Goal: Task Accomplishment & Management: Complete application form

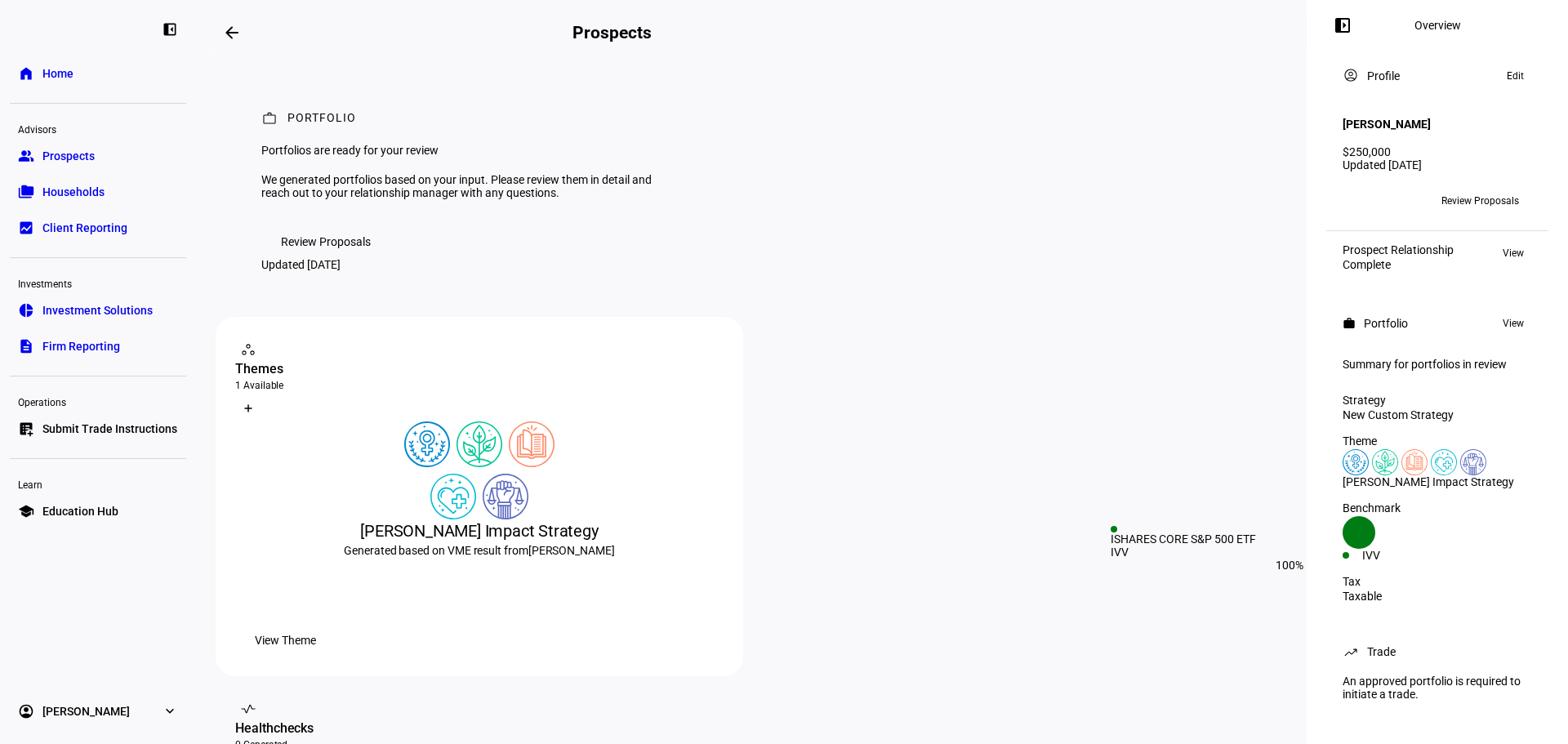
click at [1432, 549] on div "IVV" at bounding box center [1400, 556] width 75 height 14
click at [1362, 543] on icon at bounding box center [1359, 532] width 33 height 33
click at [1481, 549] on div "IVV" at bounding box center [1438, 556] width 189 height 14
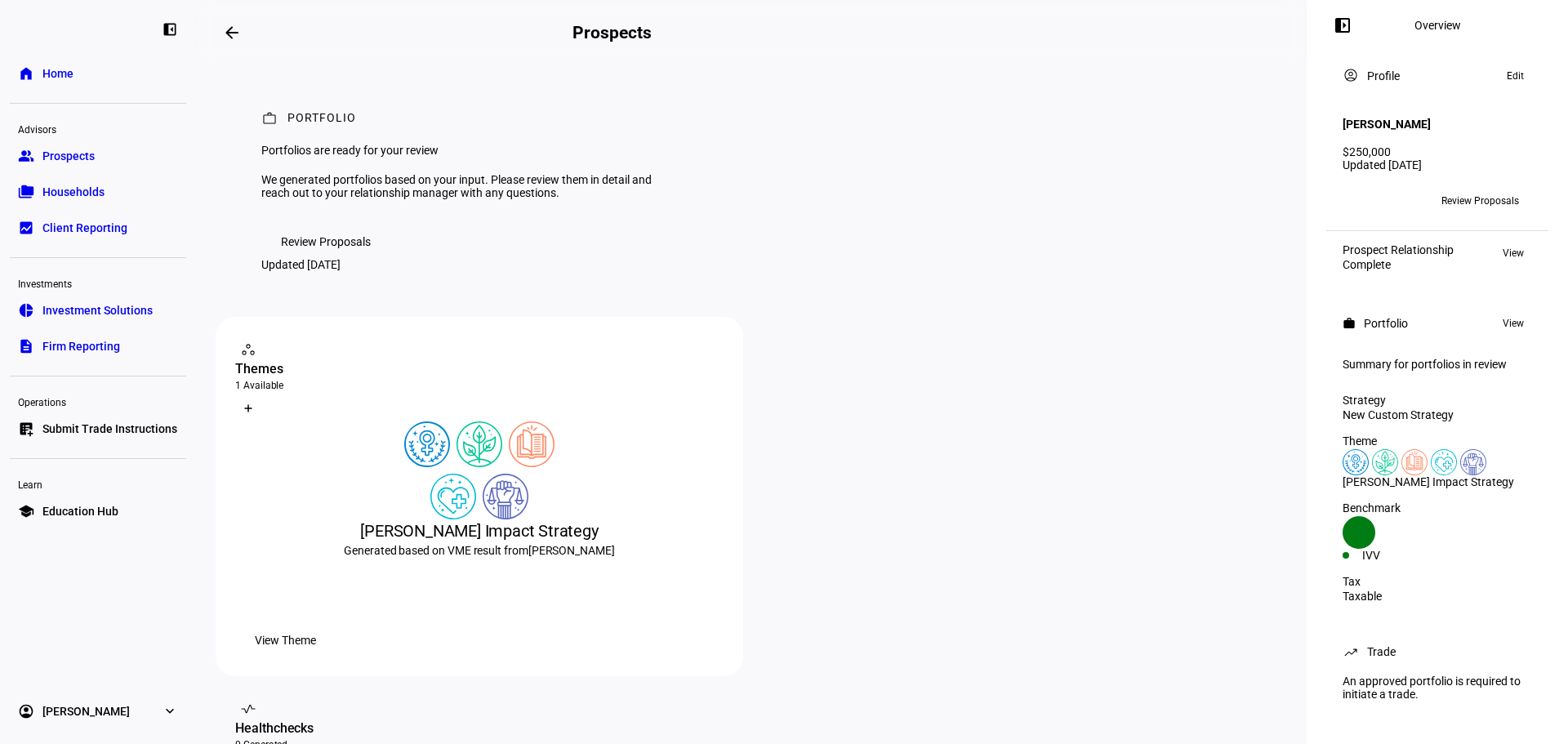
click at [1481, 549] on div "IVV" at bounding box center [1438, 556] width 189 height 14
click at [1503, 320] on span "View" at bounding box center [1514, 324] width 21 height 19
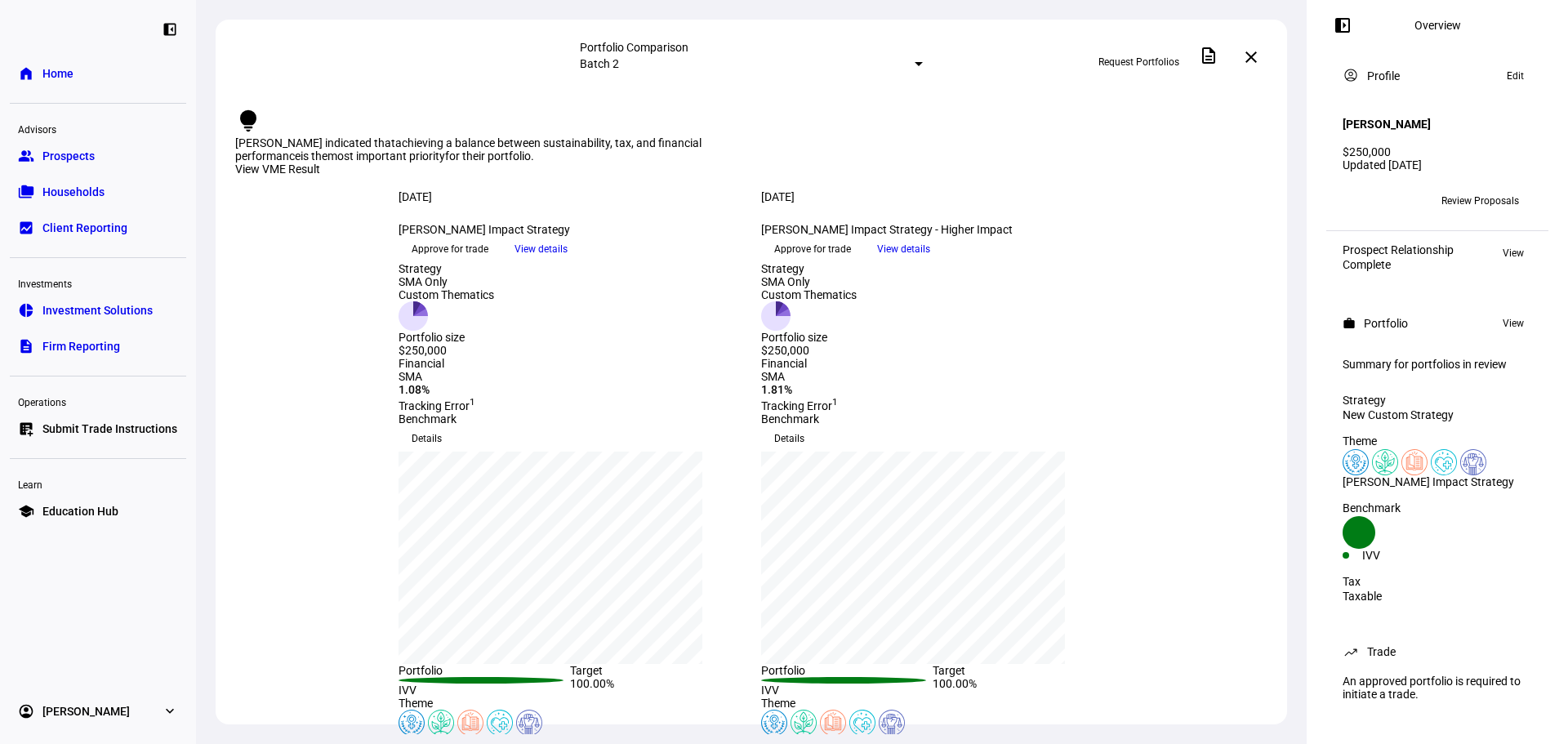
click at [839, 370] on div "Financial" at bounding box center [932, 363] width 343 height 14
click at [92, 433] on span "Submit Trade Instructions" at bounding box center [110, 428] width 135 height 16
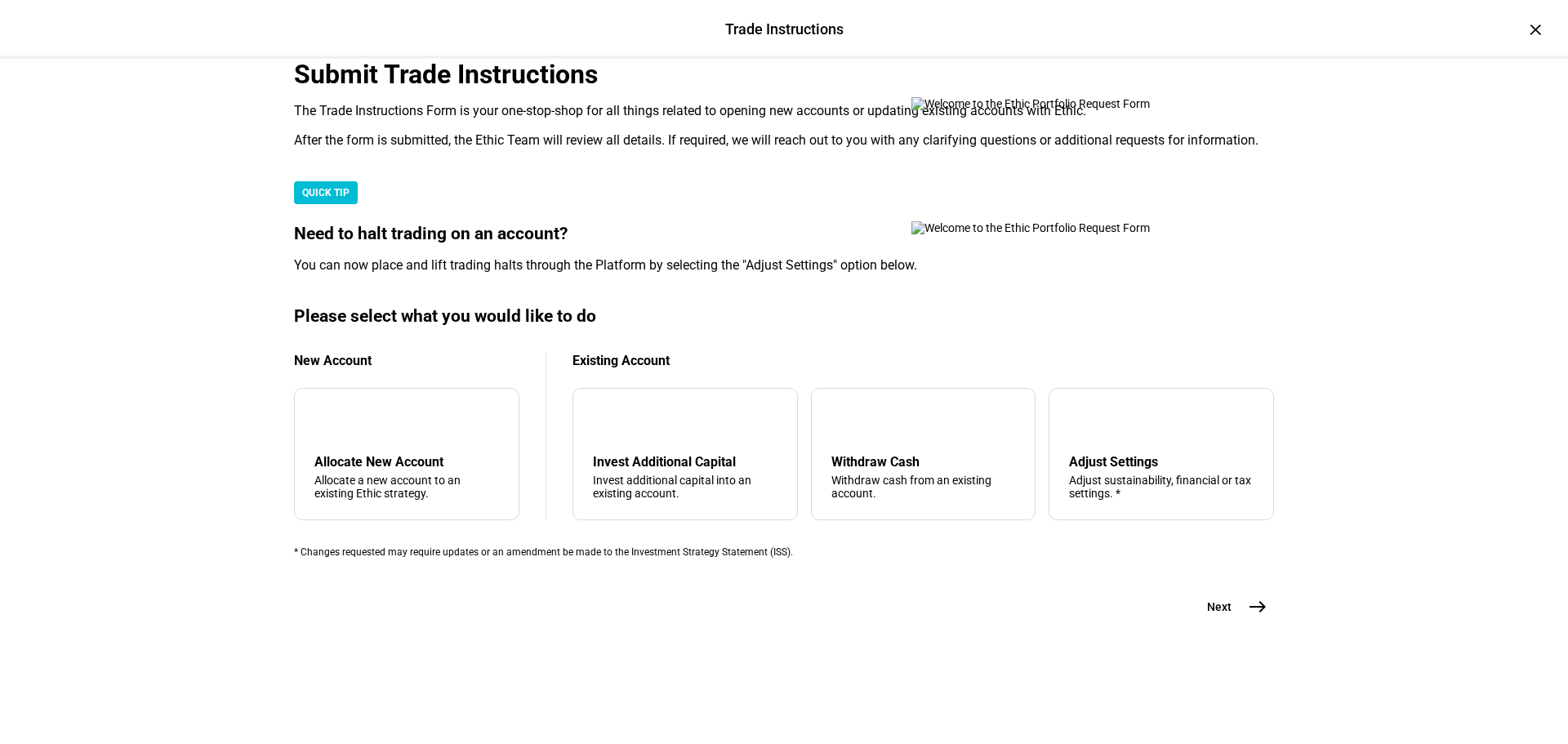
click at [882, 149] on mat-card "Submit Trade Instructions The Trade Instructions Form is your one-stop-shop for…" at bounding box center [784, 103] width 981 height 90
click at [1058, 110] on img at bounding box center [1059, 104] width 294 height 14
click at [366, 477] on div "add Allocate New Account Allocate a new account to an existing Ethic strategy." at bounding box center [406, 454] width 225 height 132
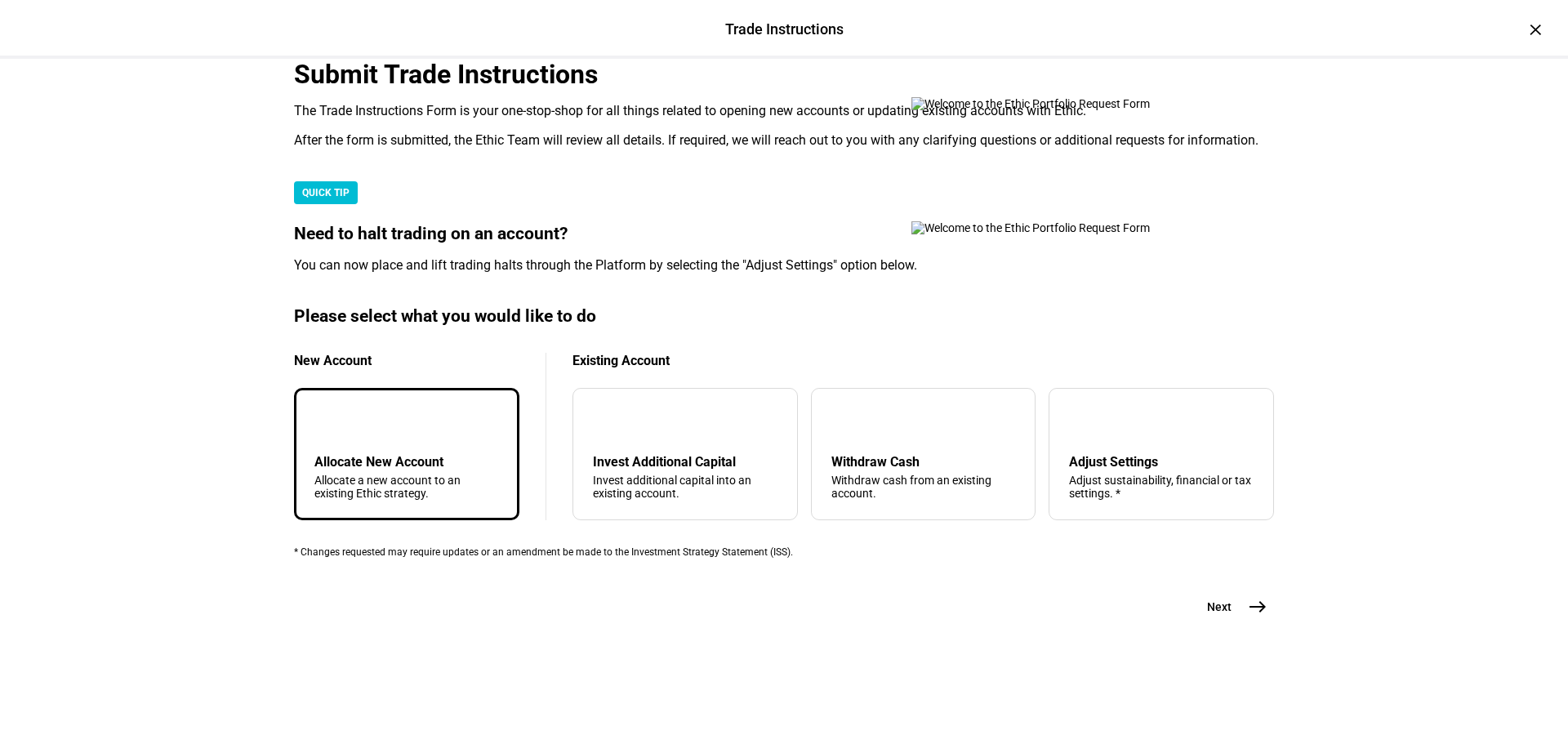
click at [1263, 623] on span "east" at bounding box center [1258, 607] width 33 height 33
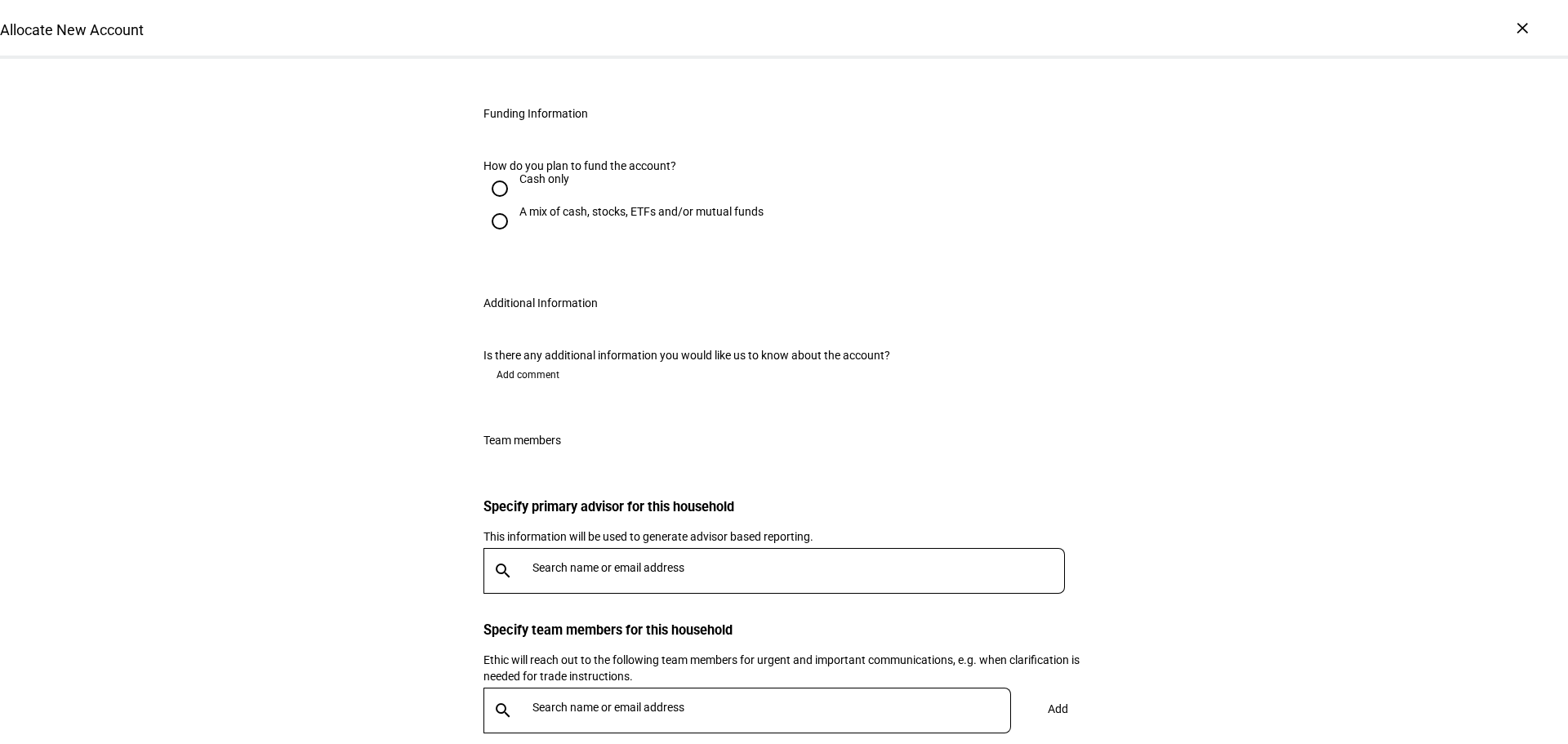
scroll to position [1502, 0]
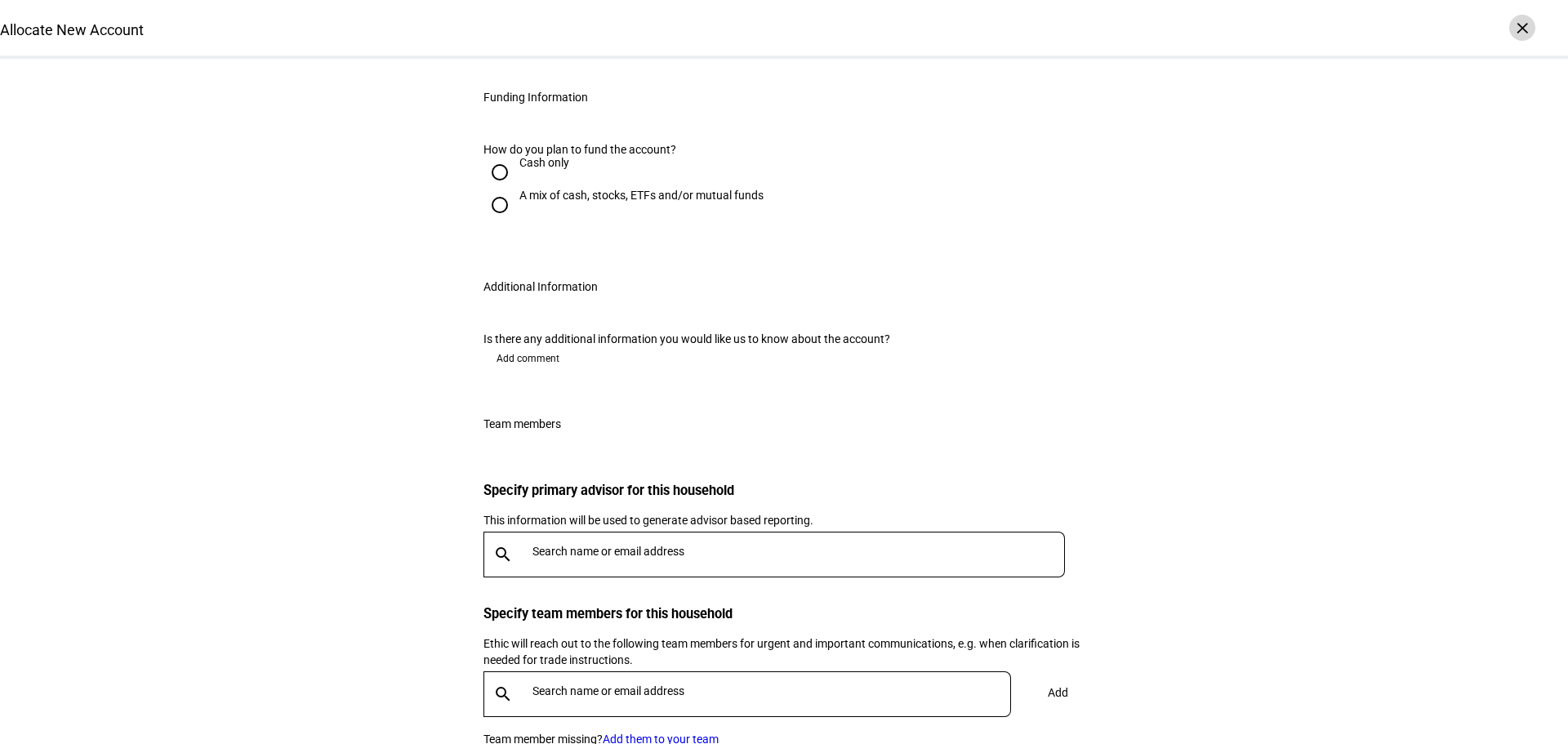
click at [1525, 32] on div "×" at bounding box center [1522, 27] width 26 height 26
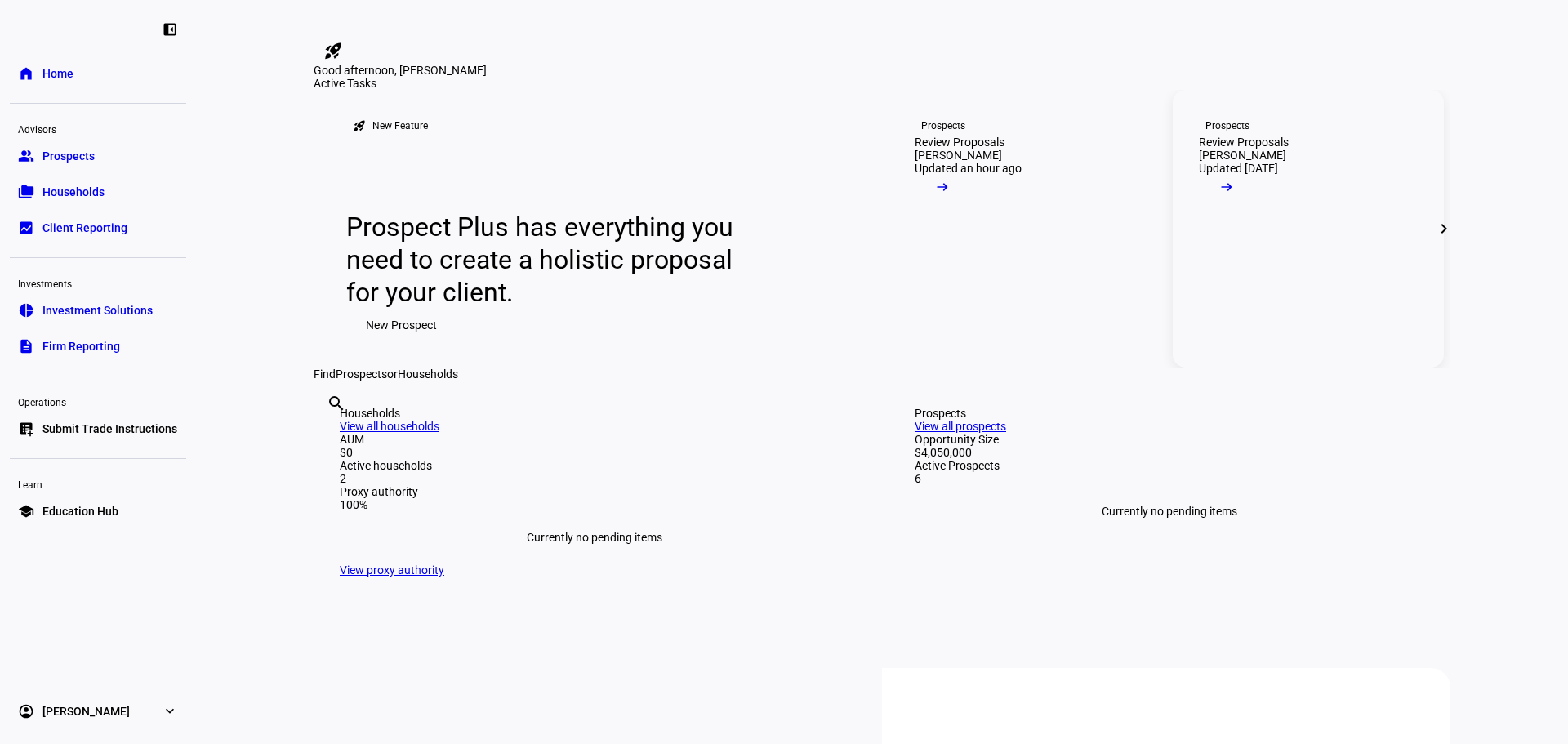
click at [1235, 195] on mat-icon "arrow_right_alt" at bounding box center [1226, 186] width 16 height 16
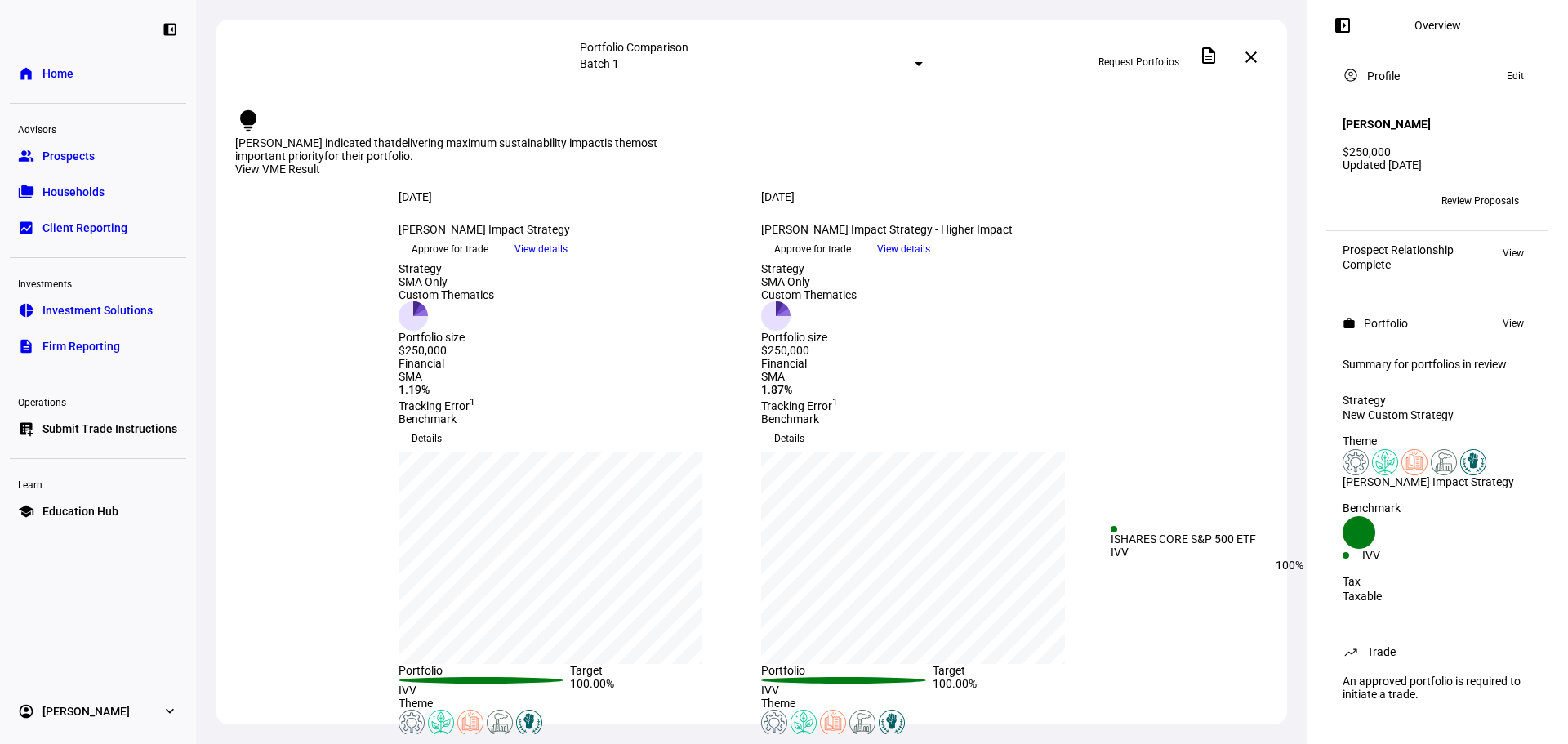
click at [1406, 549] on div "IVV" at bounding box center [1400, 556] width 75 height 14
click at [1407, 549] on div "IVV" at bounding box center [1400, 556] width 75 height 14
click at [1408, 549] on div "IVV" at bounding box center [1400, 556] width 75 height 14
click at [1507, 315] on span "View" at bounding box center [1514, 324] width 21 height 19
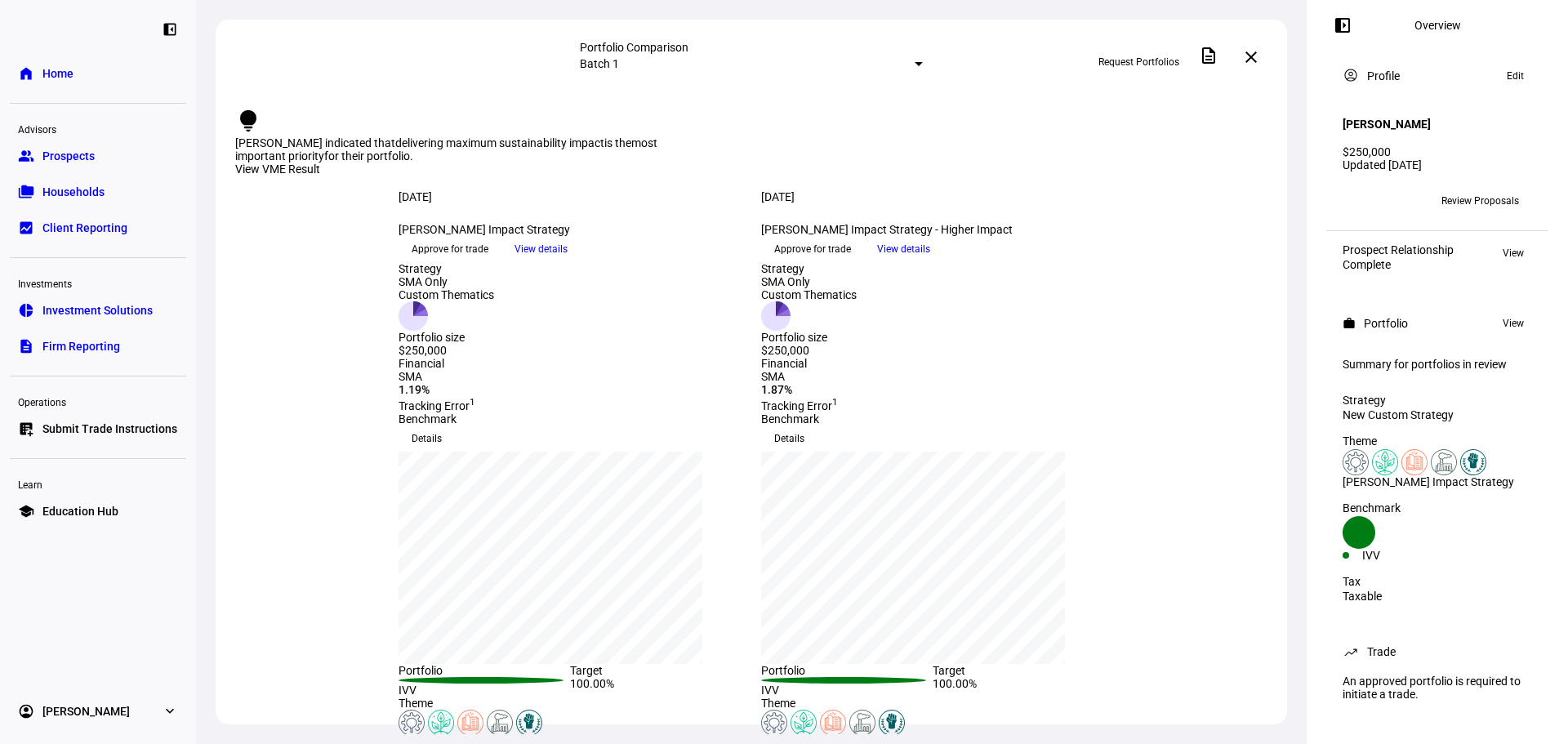
click at [1505, 315] on span "View" at bounding box center [1514, 324] width 21 height 19
click at [1473, 192] on span "Review Proposals" at bounding box center [1480, 200] width 77 height 26
click at [1474, 201] on span "Review Proposals" at bounding box center [1480, 200] width 77 height 26
click at [1512, 315] on span "View" at bounding box center [1514, 324] width 21 height 19
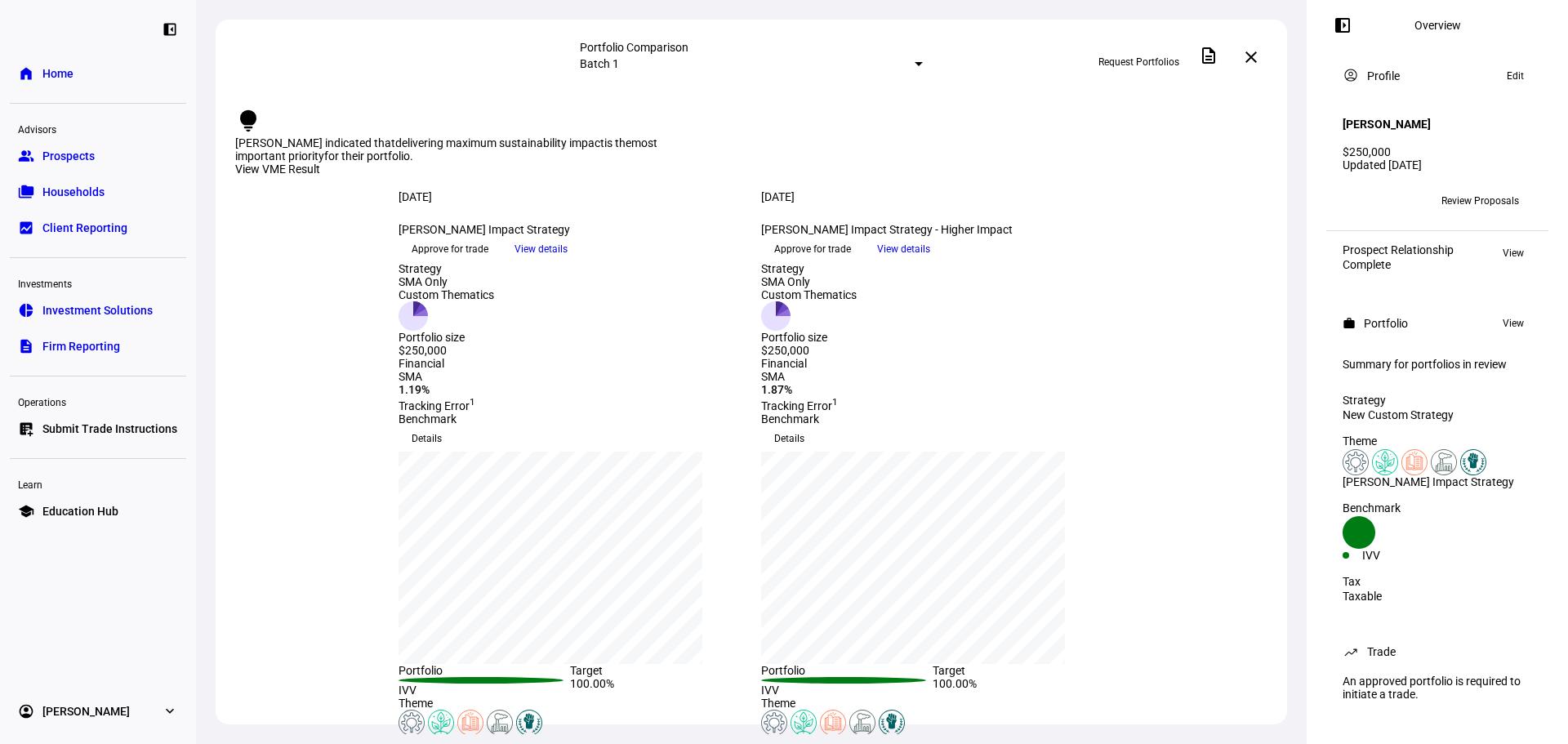
click at [1503, 317] on span "View" at bounding box center [1514, 324] width 21 height 19
click at [1493, 187] on span "Review Proposals" at bounding box center [1480, 200] width 77 height 26
click at [1159, 59] on span "Request Portfolios" at bounding box center [1139, 62] width 81 height 26
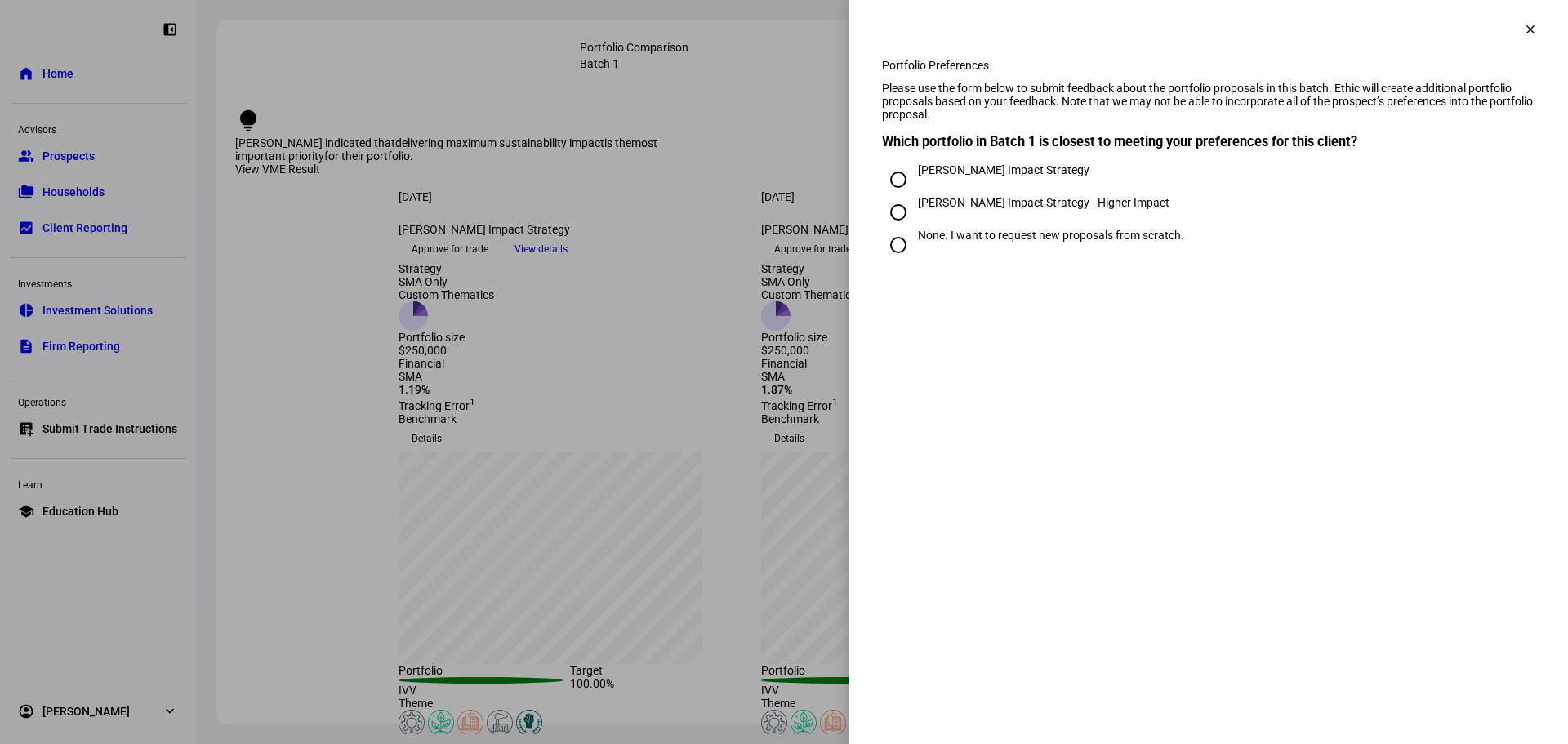
click at [898, 229] on input "Dan Yeung Impact Strategy - Higher Impact" at bounding box center [898, 213] width 33 height 33
radio input "true"
drag, startPoint x: 882, startPoint y: 269, endPoint x: 908, endPoint y: 272, distance: 26.2
click at [883, 262] on input "None. I want to request new proposals from scratch." at bounding box center [898, 245] width 33 height 33
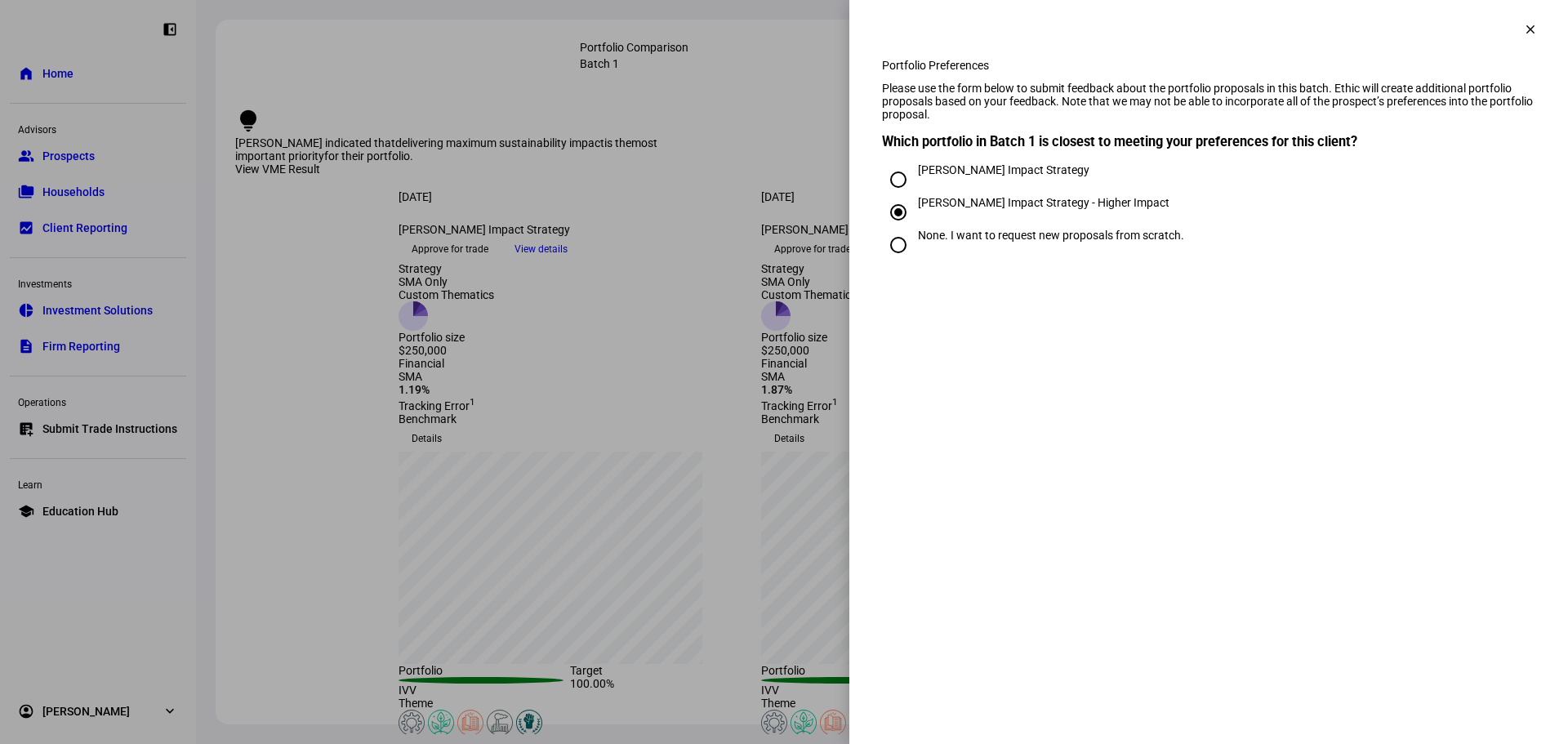
radio input "true"
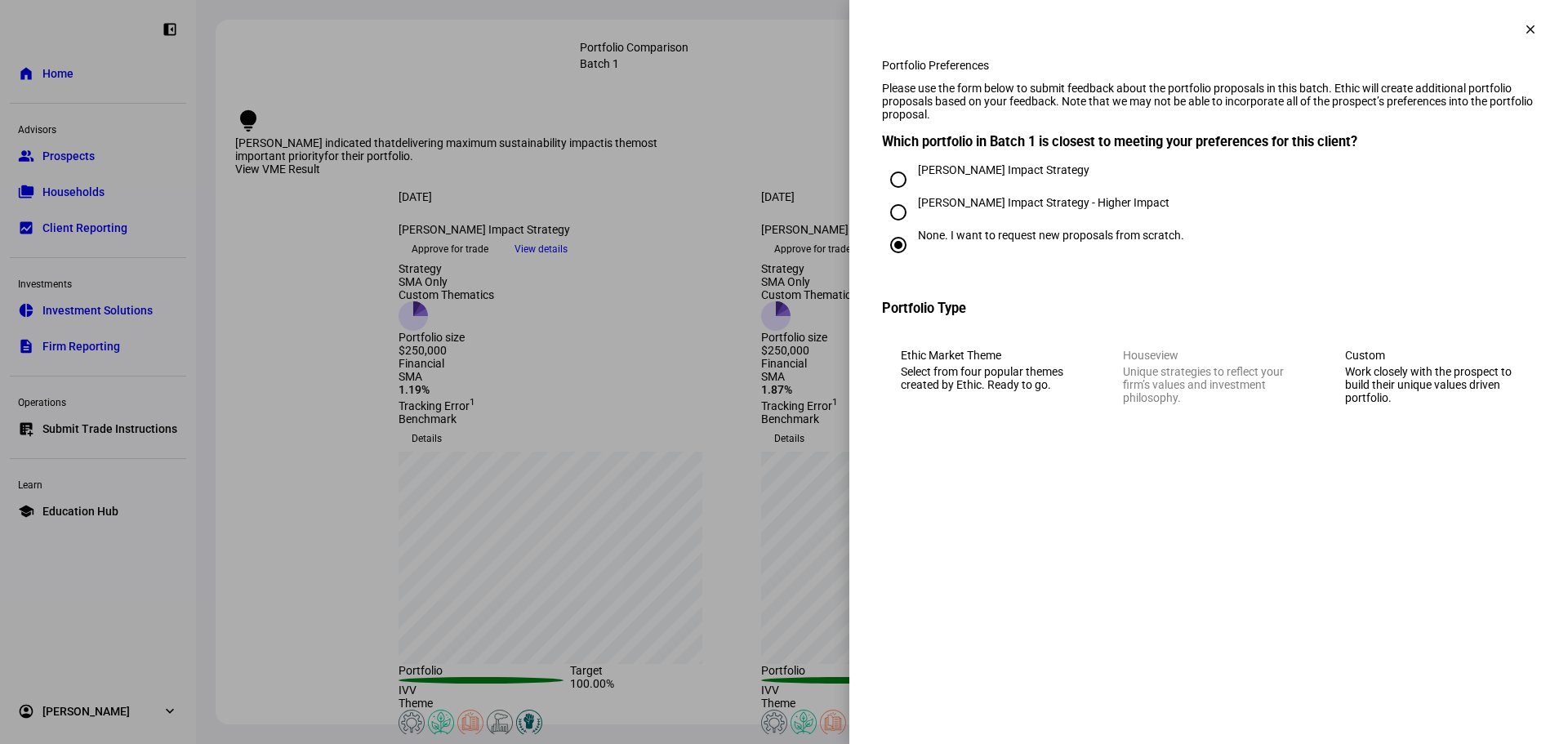
click at [1440, 397] on div "Work closely with the prospect to build their unique values driven portfolio." at bounding box center [1431, 385] width 172 height 40
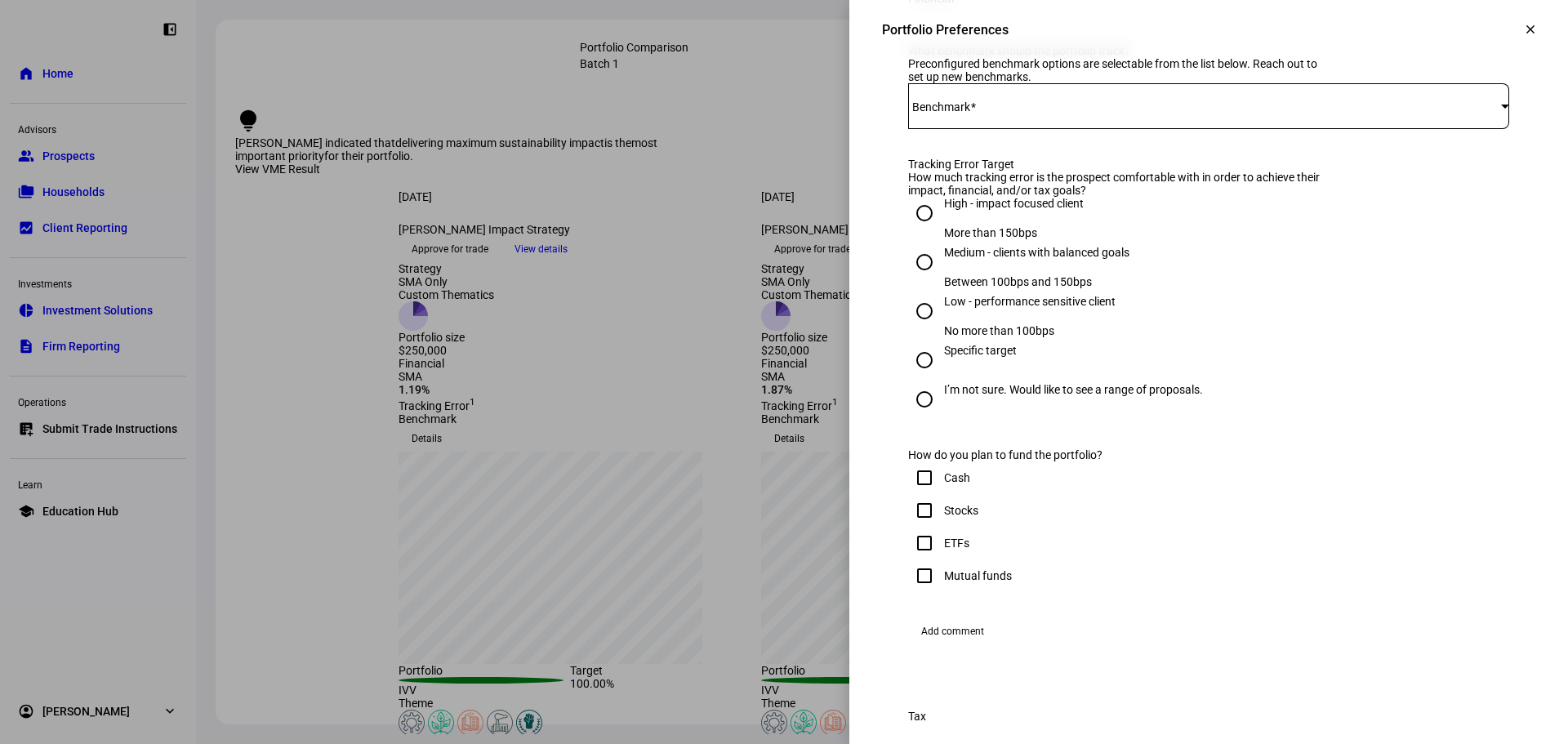
scroll to position [767, 0]
click at [1478, 132] on div at bounding box center [1209, 109] width 601 height 45
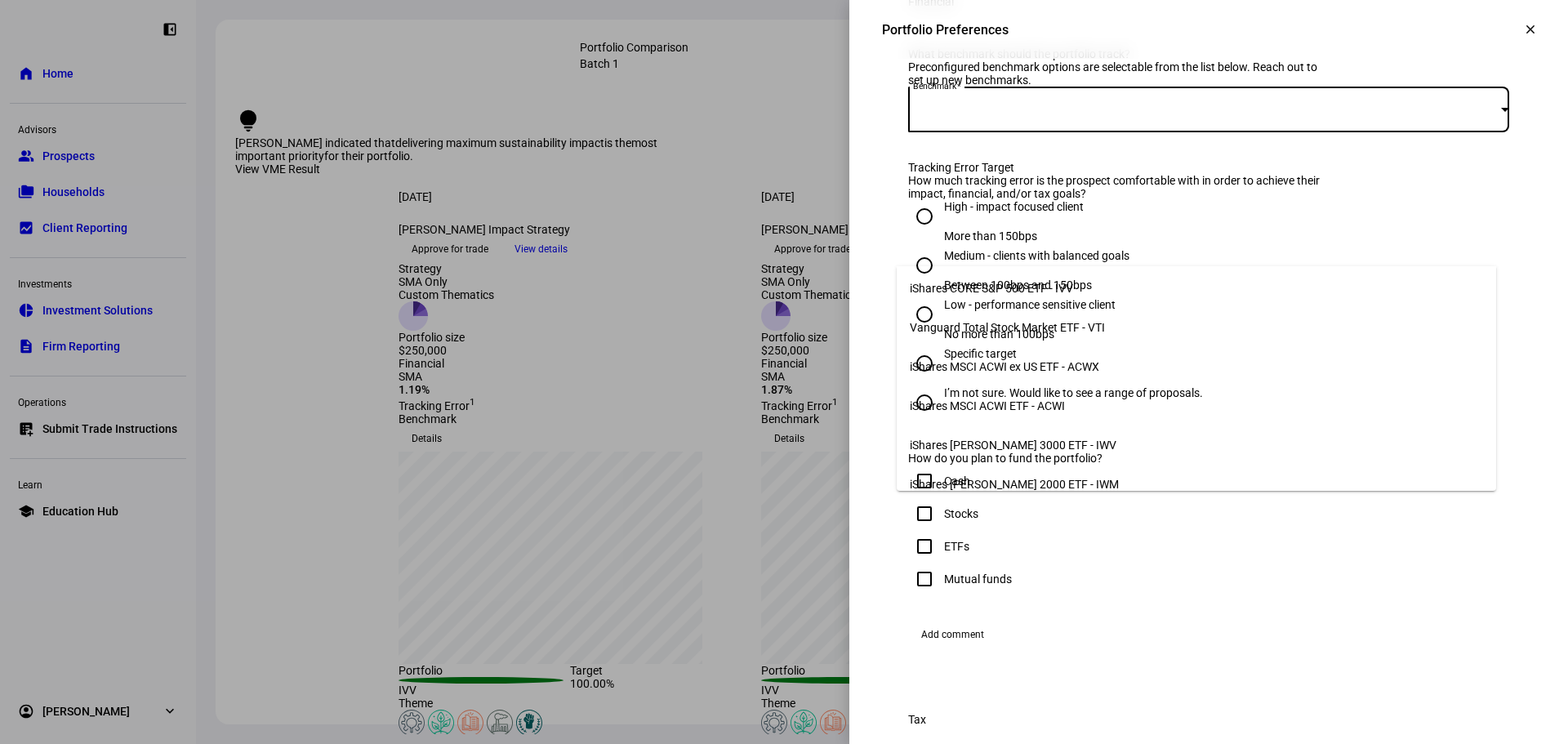
scroll to position [0, 0]
click at [210, 231] on div at bounding box center [784, 372] width 1568 height 744
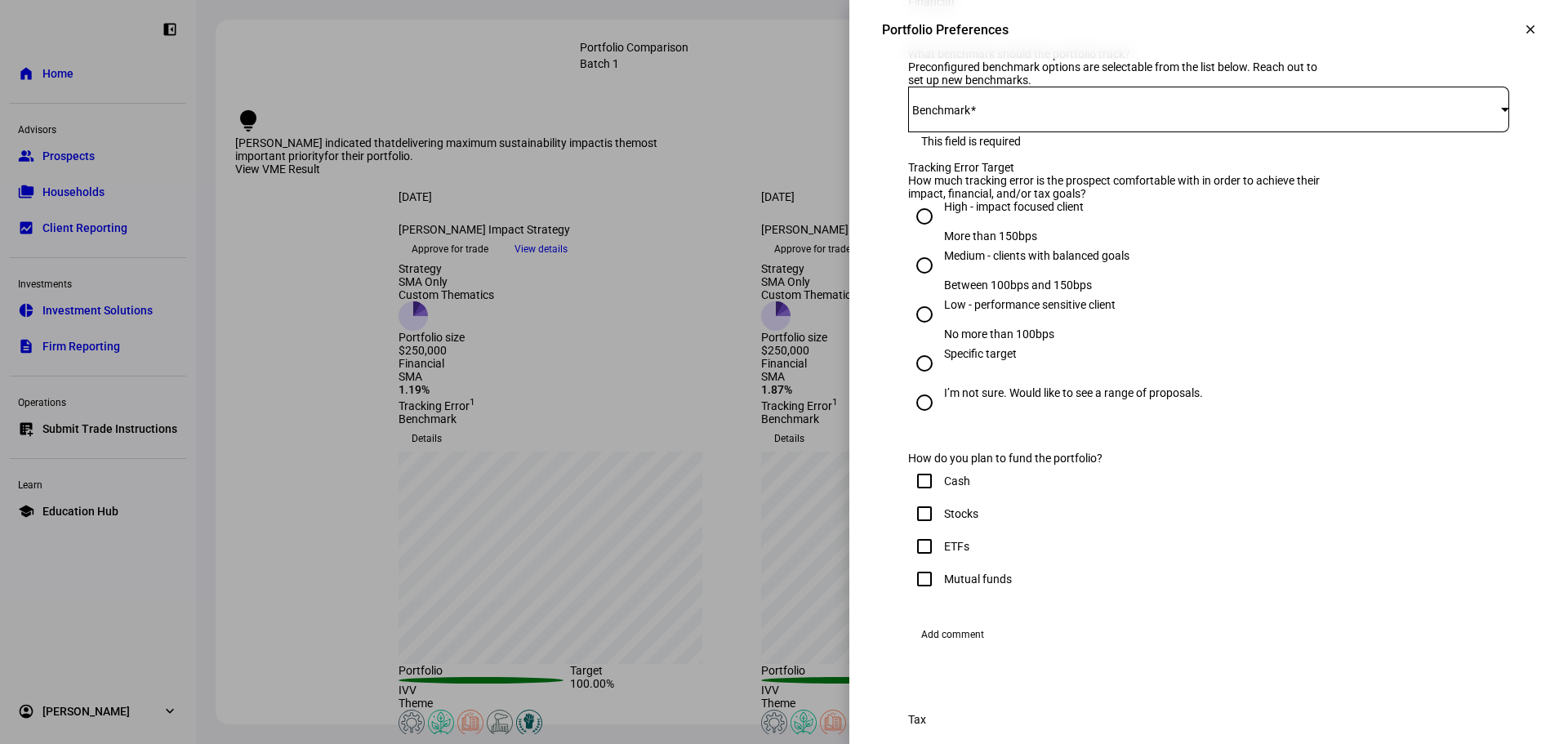
click at [1524, 35] on mat-icon "clear" at bounding box center [1530, 29] width 14 height 14
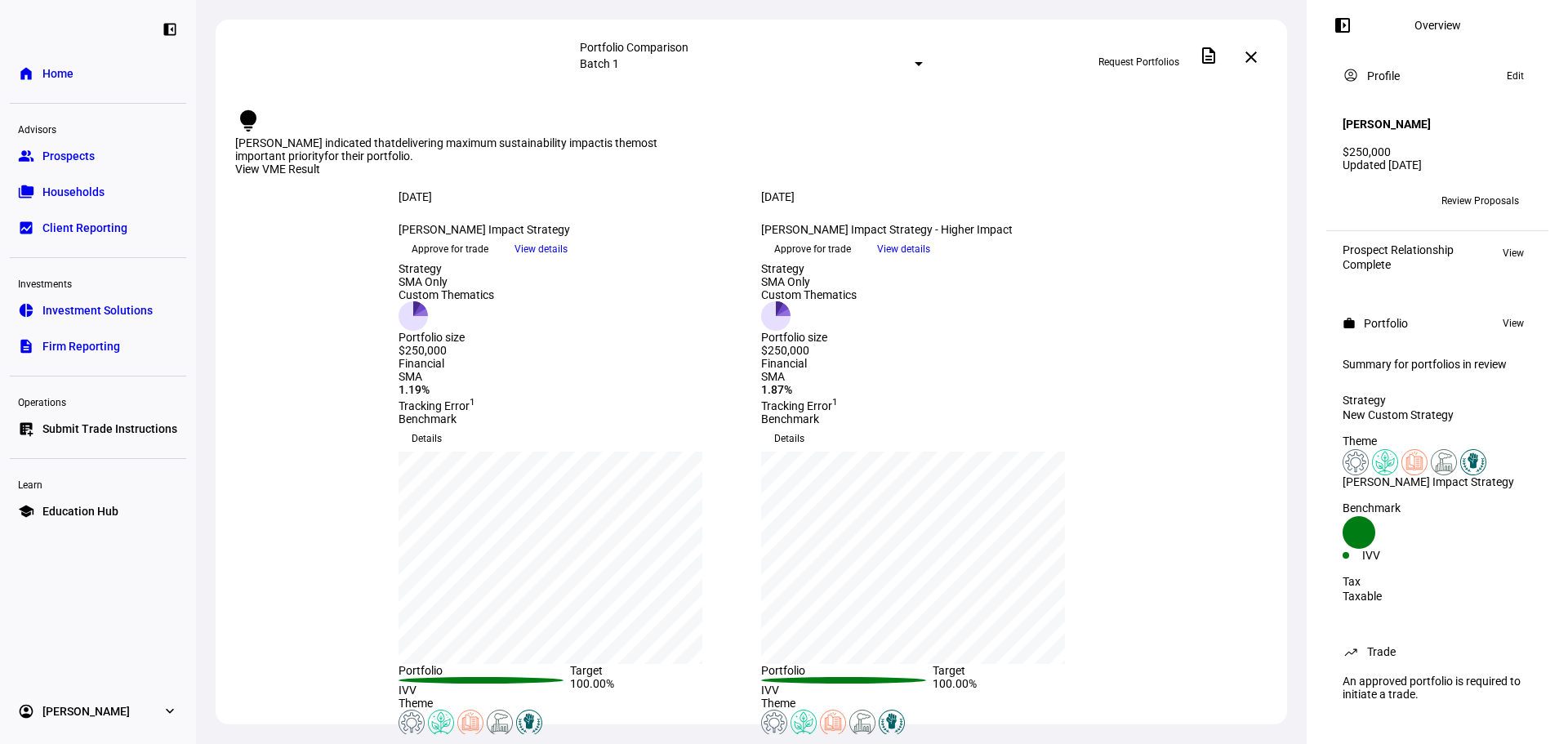
click at [81, 156] on span "Prospects" at bounding box center [69, 156] width 52 height 16
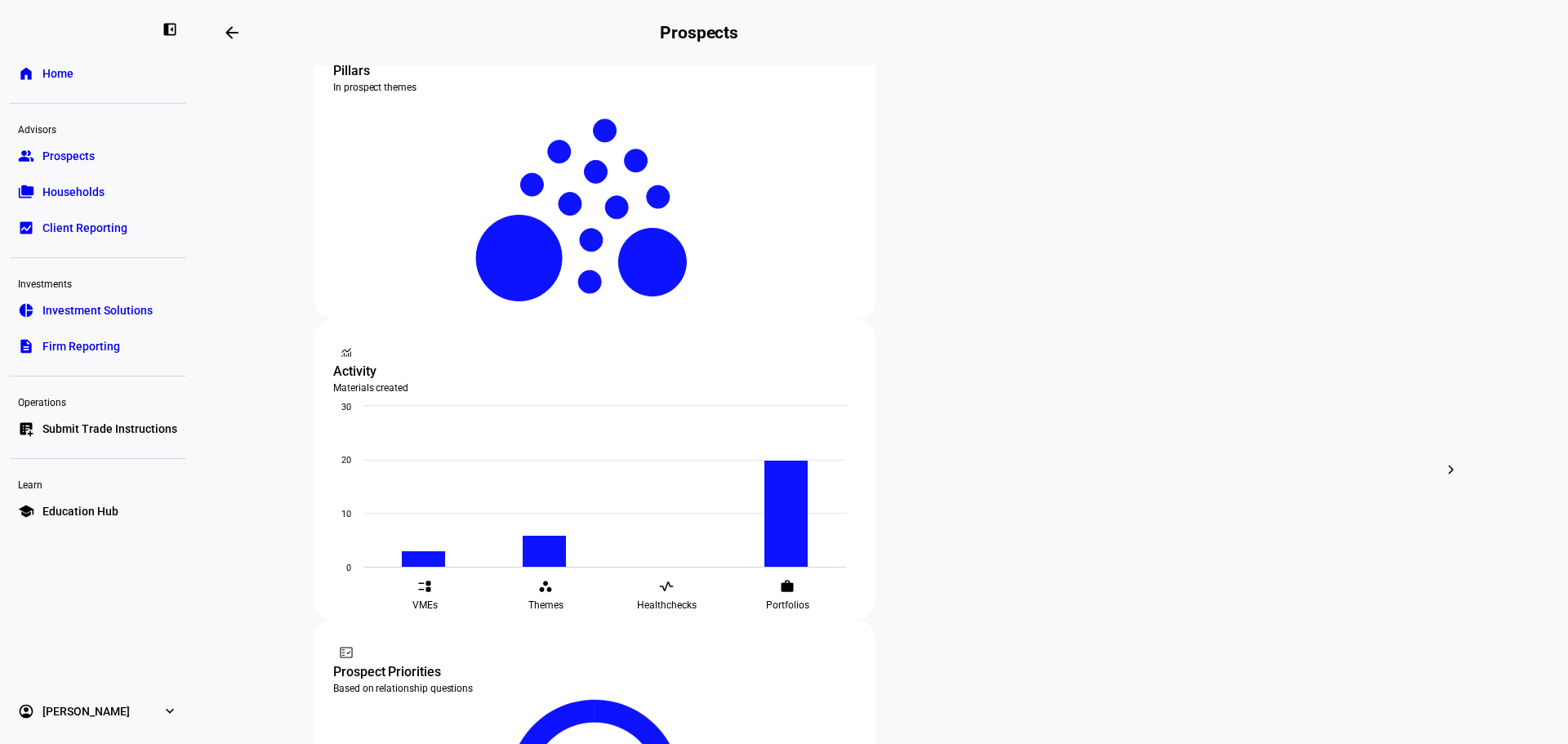
scroll to position [361, 0]
